Goal: Task Accomplishment & Management: Use online tool/utility

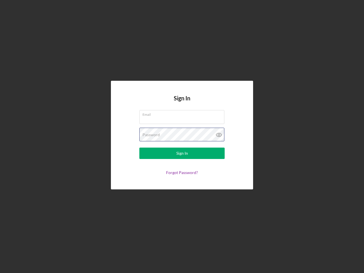
click at [182, 137] on div "Password" at bounding box center [181, 135] width 85 height 14
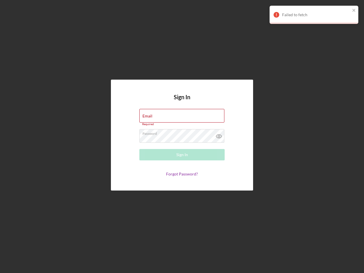
click at [219, 135] on icon at bounding box center [219, 136] width 14 height 14
